Goal: Transaction & Acquisition: Obtain resource

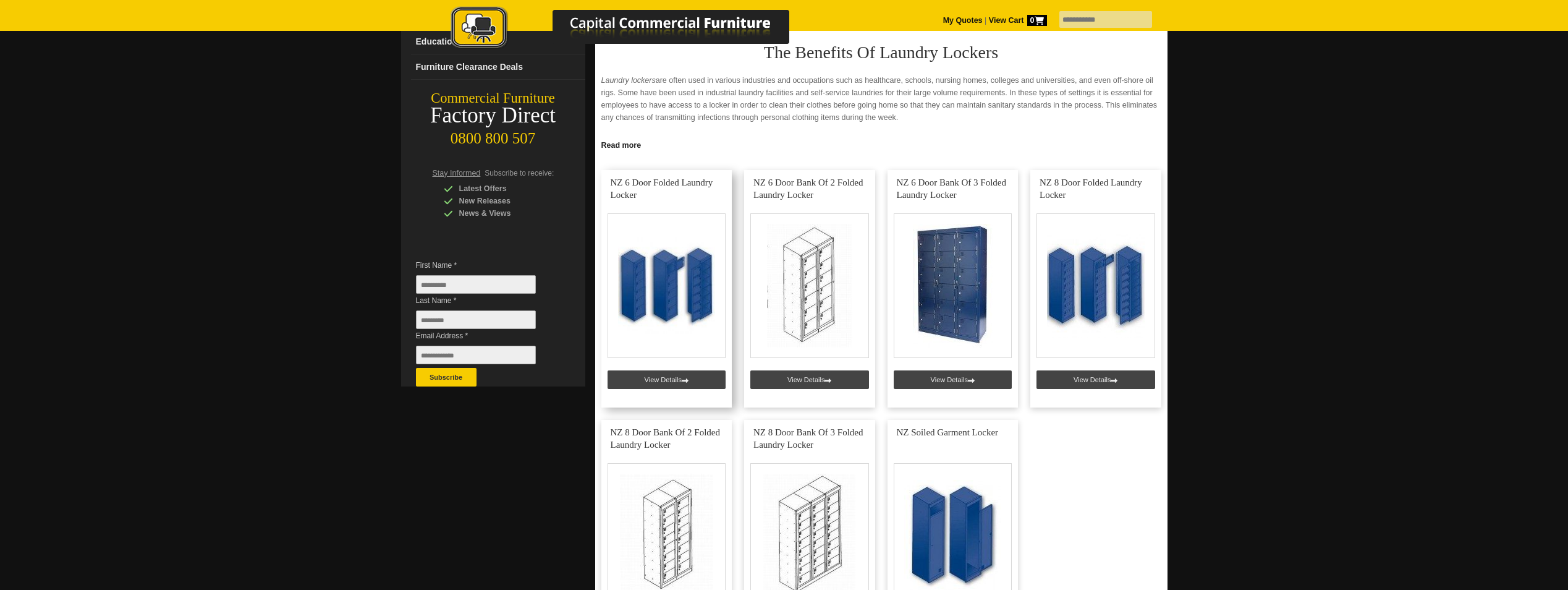
scroll to position [185, 0]
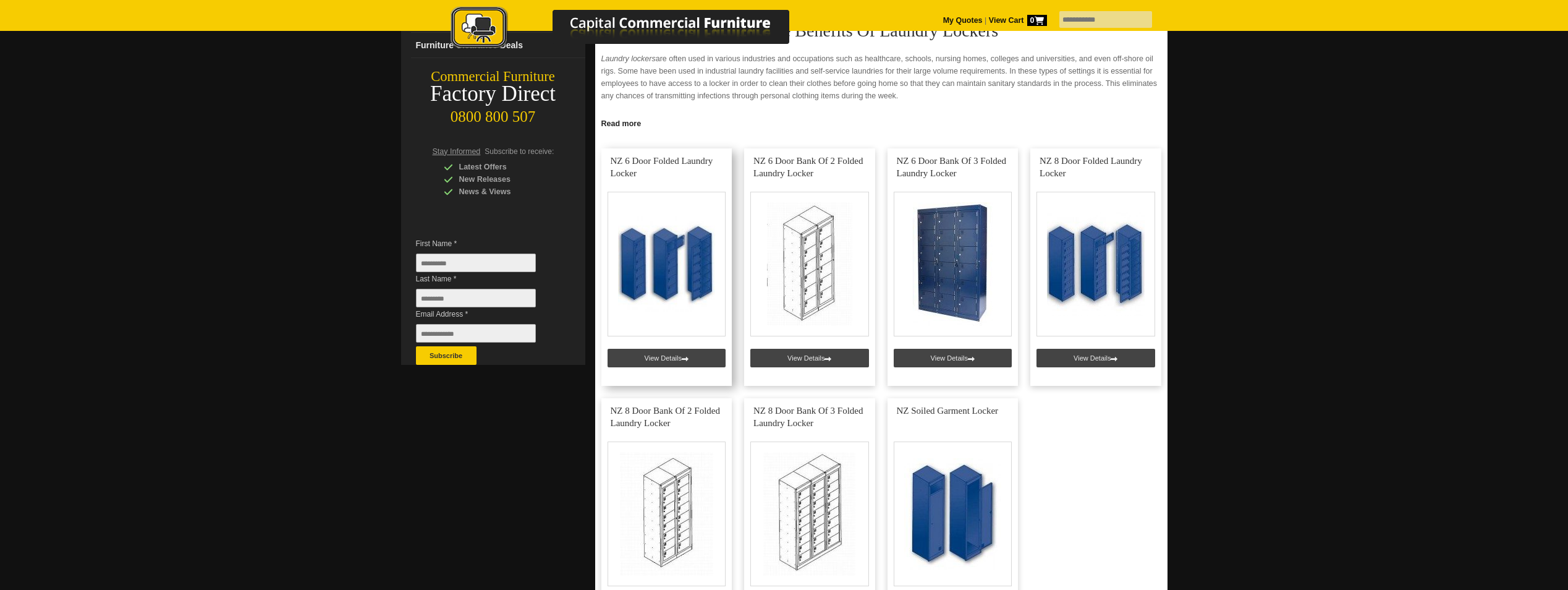
click at [665, 355] on link at bounding box center [667, 267] width 131 height 237
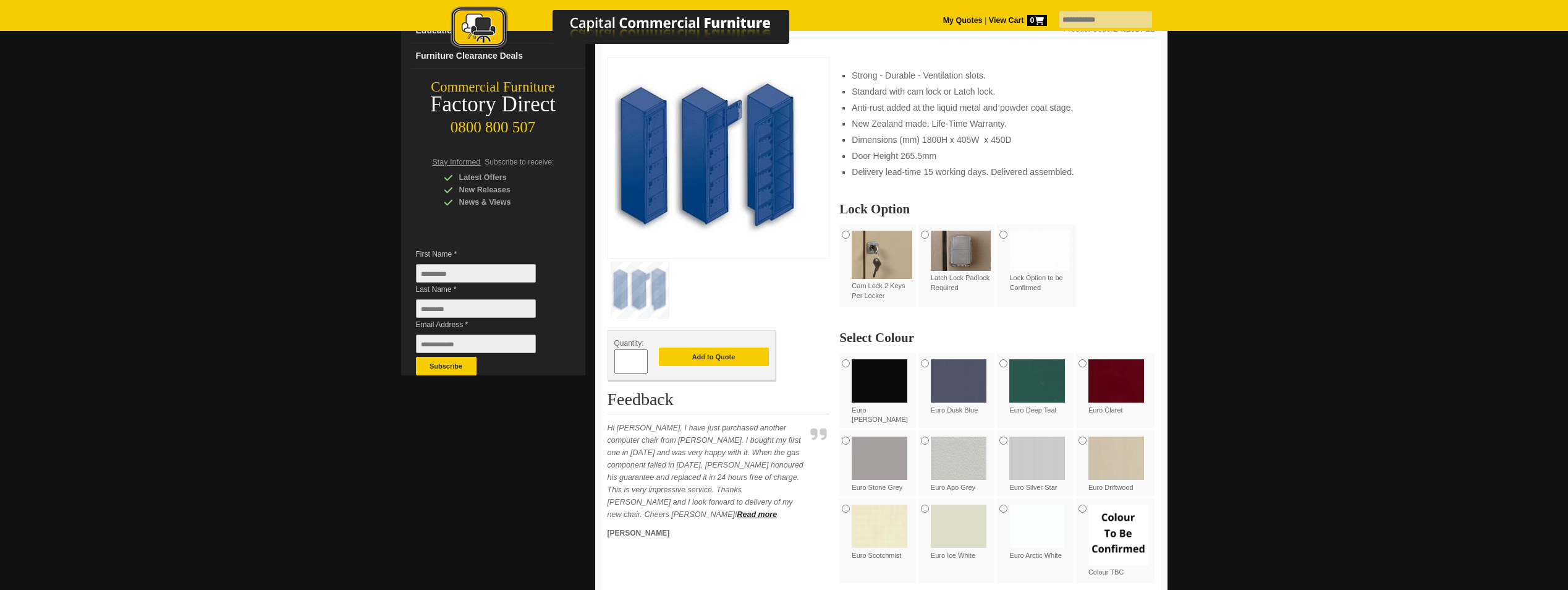
scroll to position [123, 0]
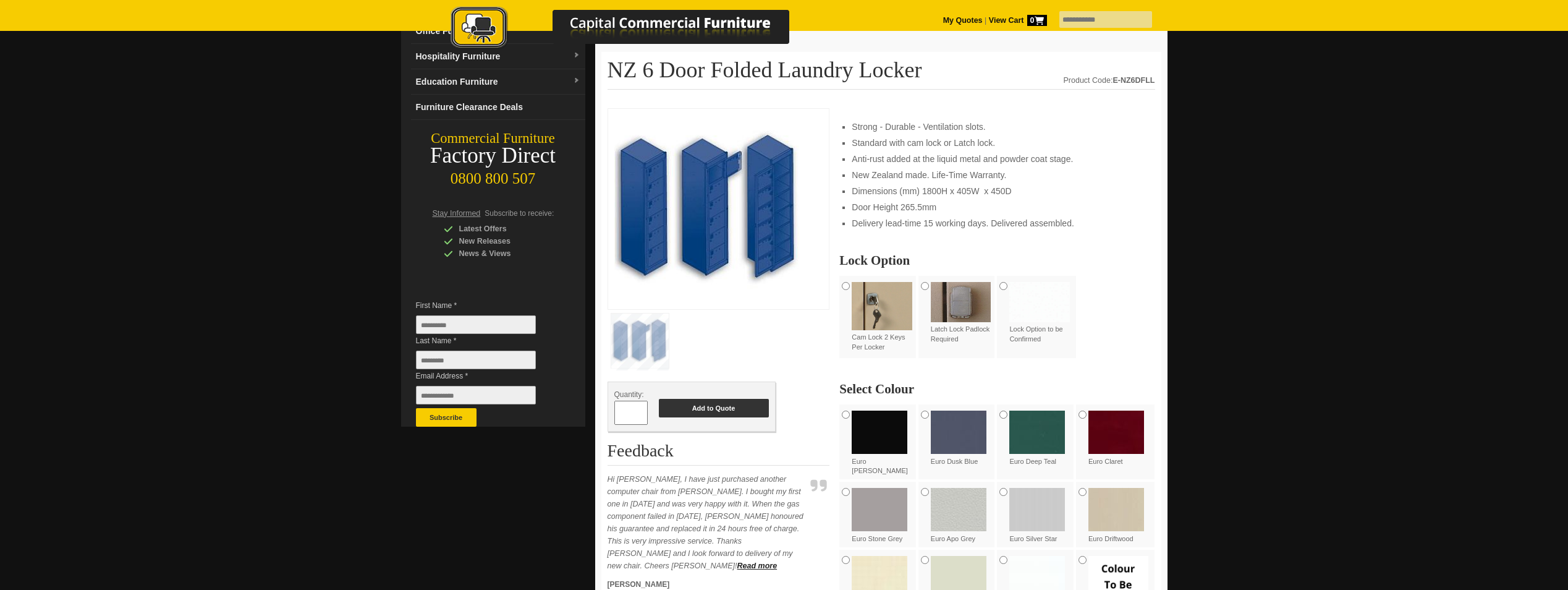
click at [720, 409] on button "Add to Quote" at bounding box center [714, 408] width 110 height 19
click at [717, 406] on button "Add to Quote" at bounding box center [714, 408] width 110 height 19
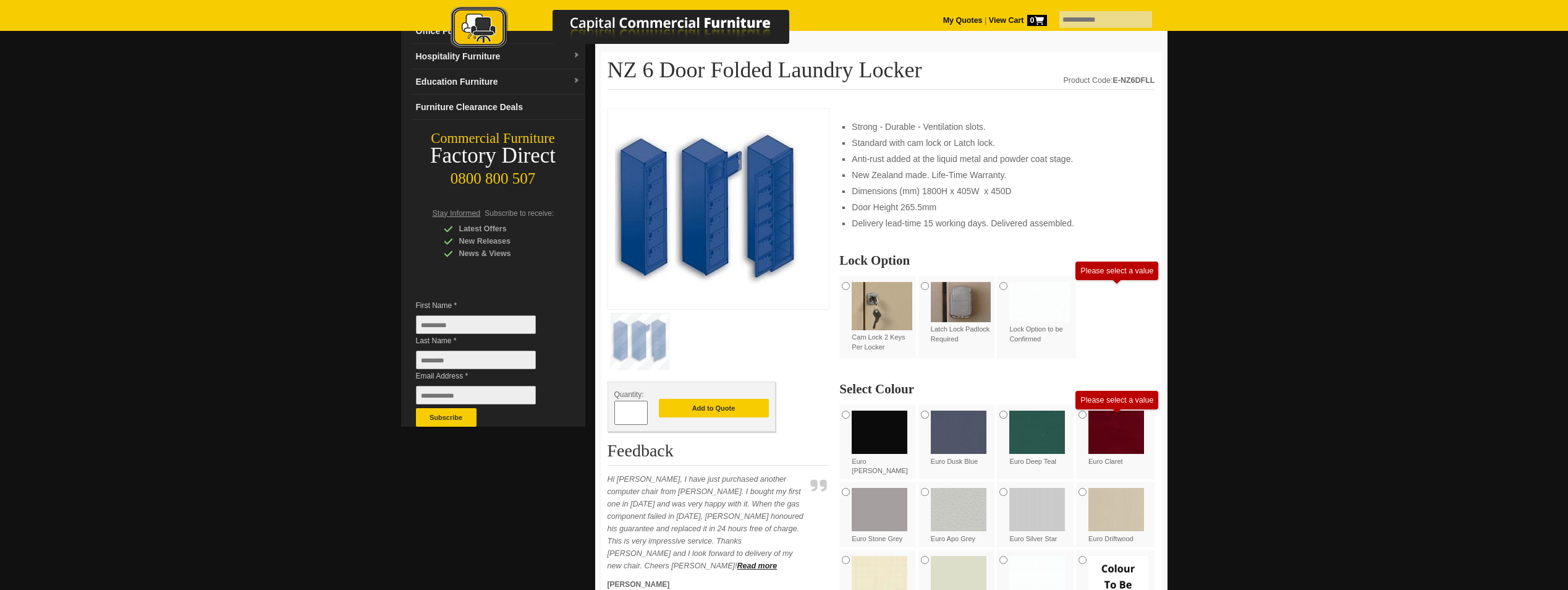
click at [1136, 303] on div "Cam Lock 2 Keys Per Locker Latch Lock Padlock Required Lock Option to be Confir…" at bounding box center [997, 318] width 315 height 82
click at [708, 407] on button "Add to Quote" at bounding box center [714, 408] width 110 height 19
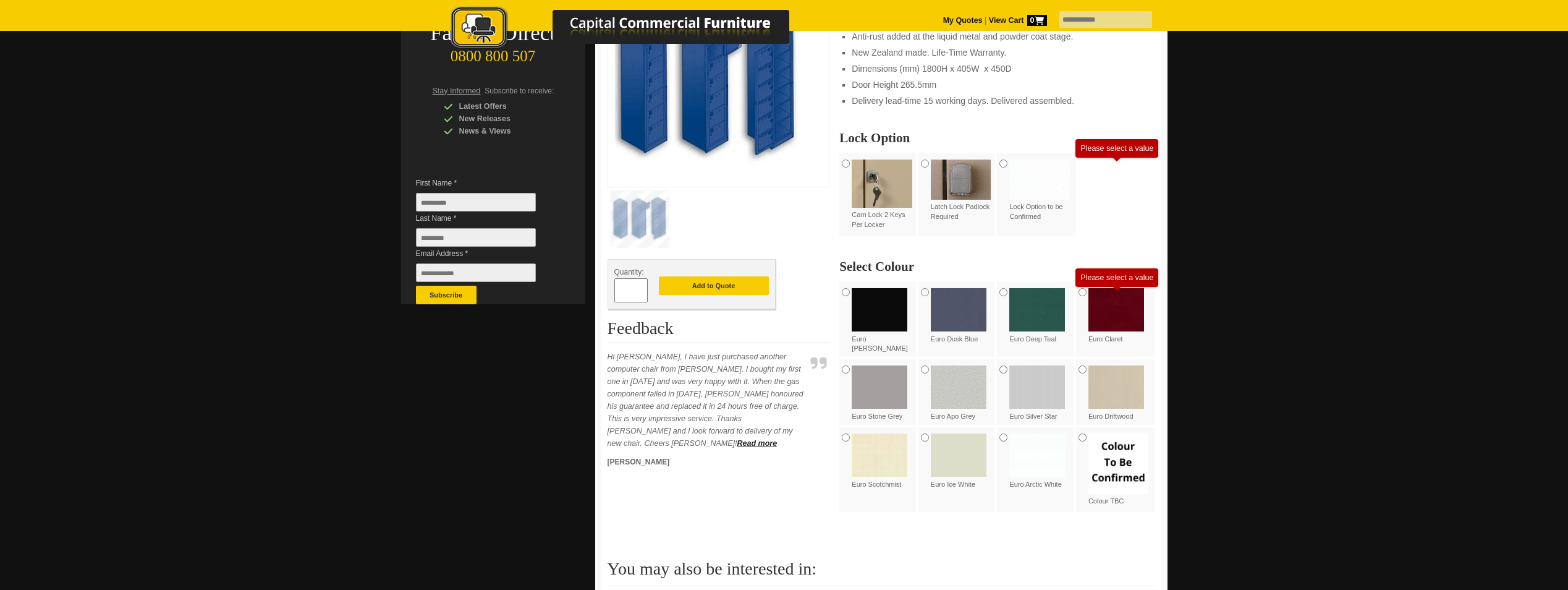
scroll to position [247, 0]
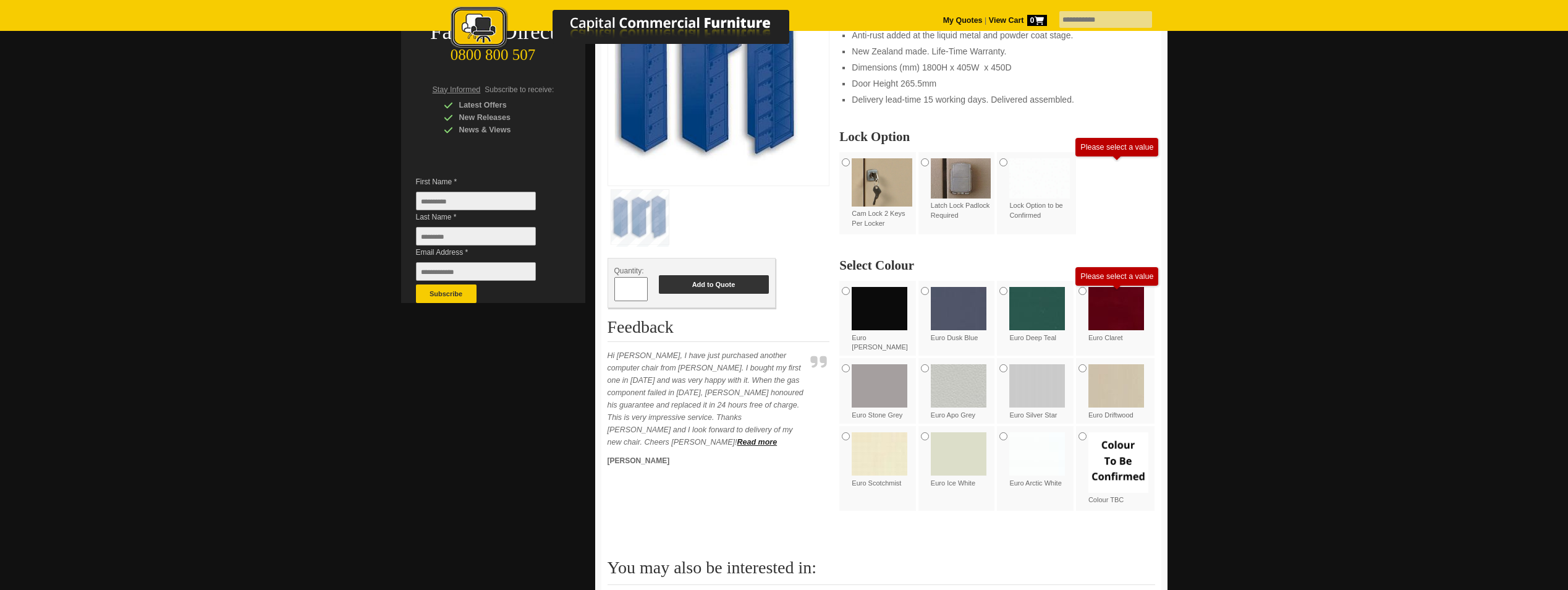
click at [716, 290] on button "Add to Quote" at bounding box center [714, 284] width 110 height 19
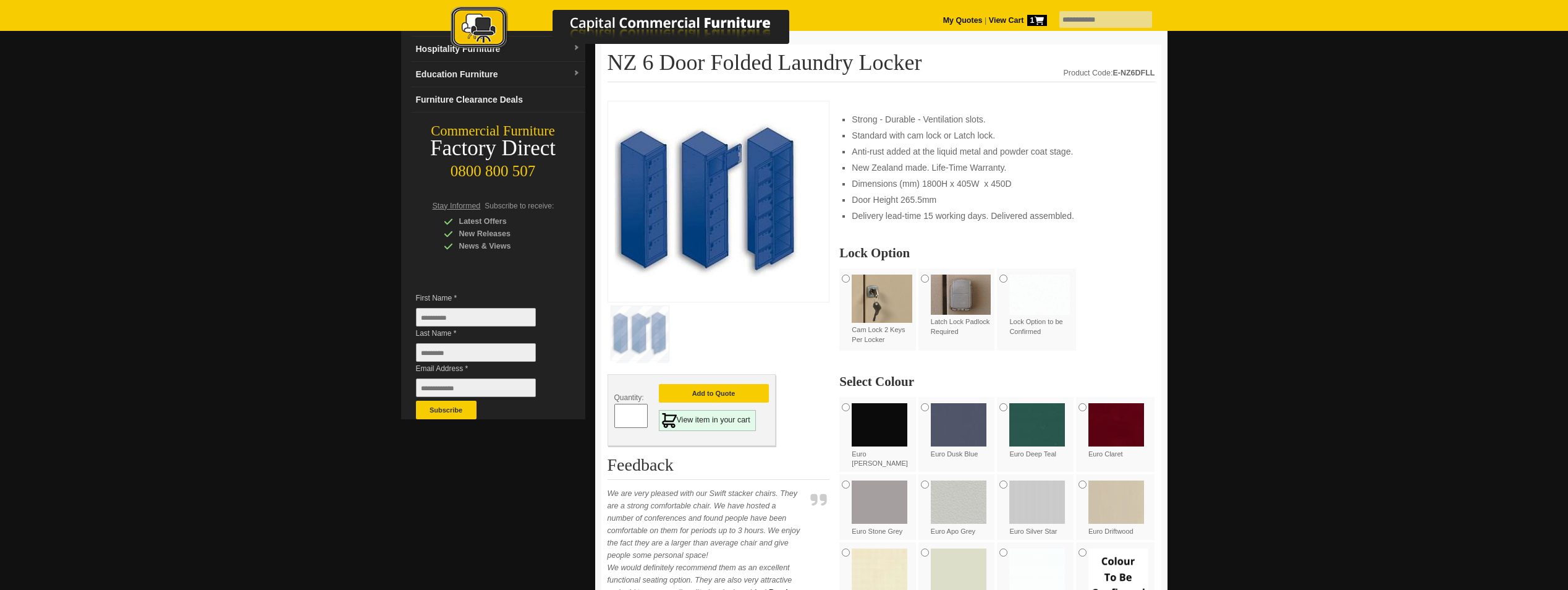
scroll to position [185, 0]
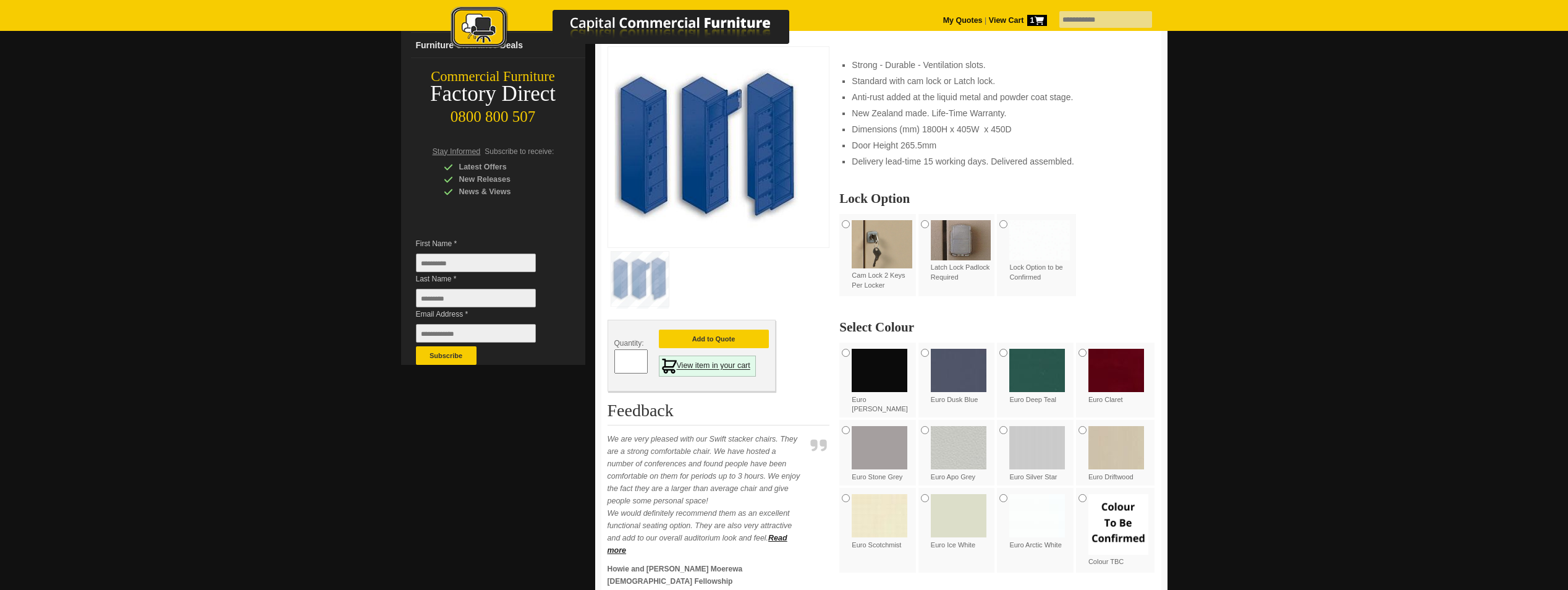
click at [707, 366] on link "View item in your cart" at bounding box center [707, 366] width 97 height 21
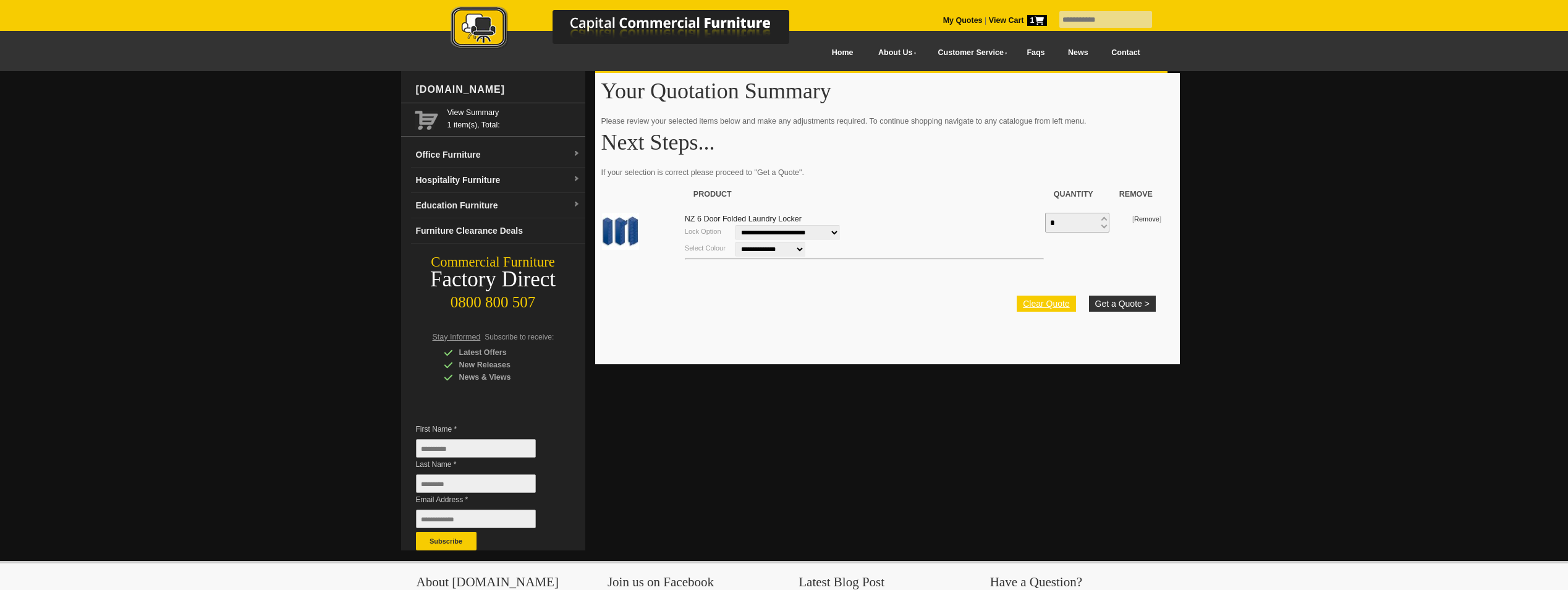
click at [1037, 298] on link "Clear Quote" at bounding box center [1046, 304] width 59 height 16
